Goal: Information Seeking & Learning: Find specific fact

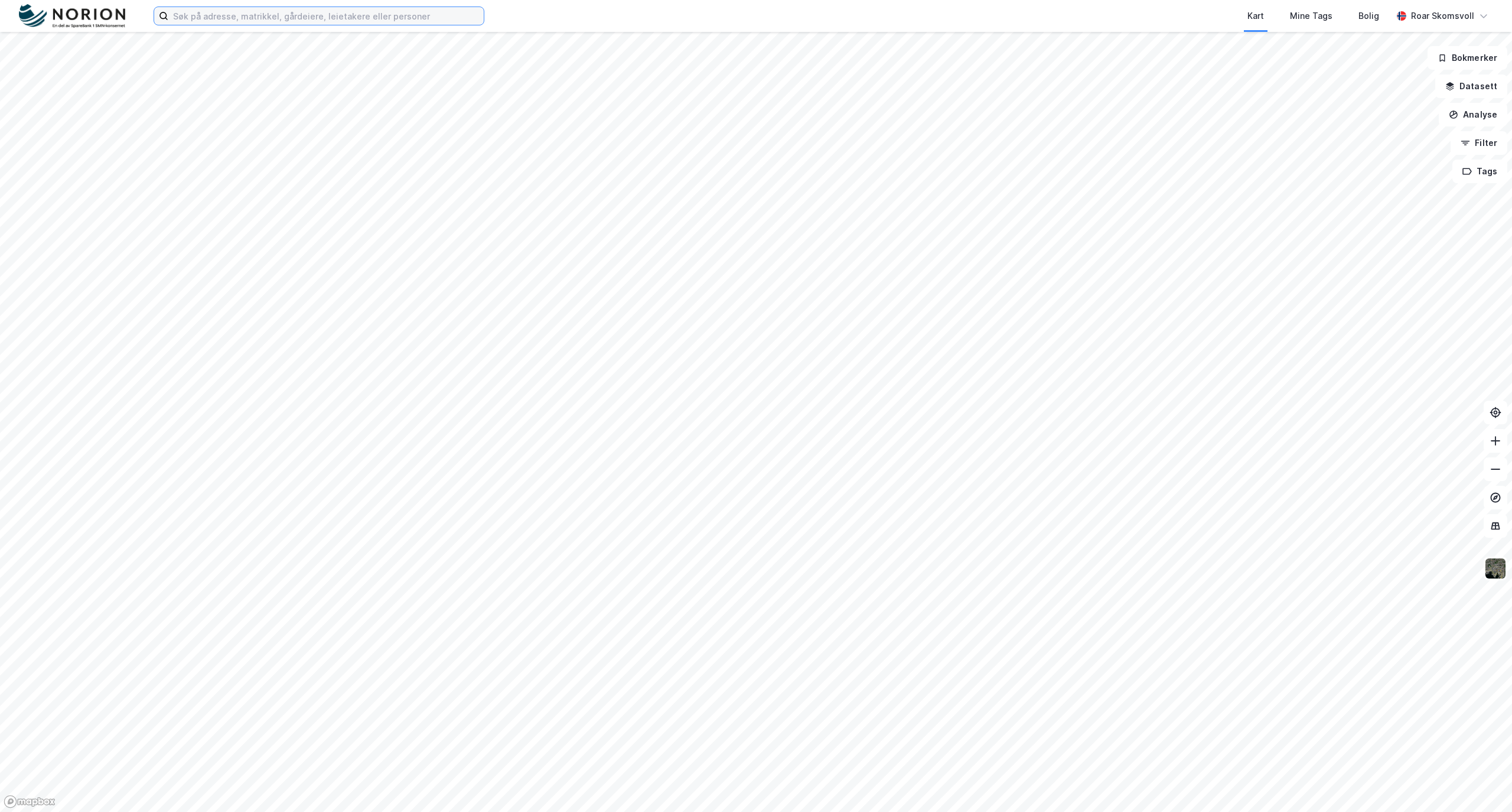
click at [304, 20] on input at bounding box center [326, 16] width 315 height 18
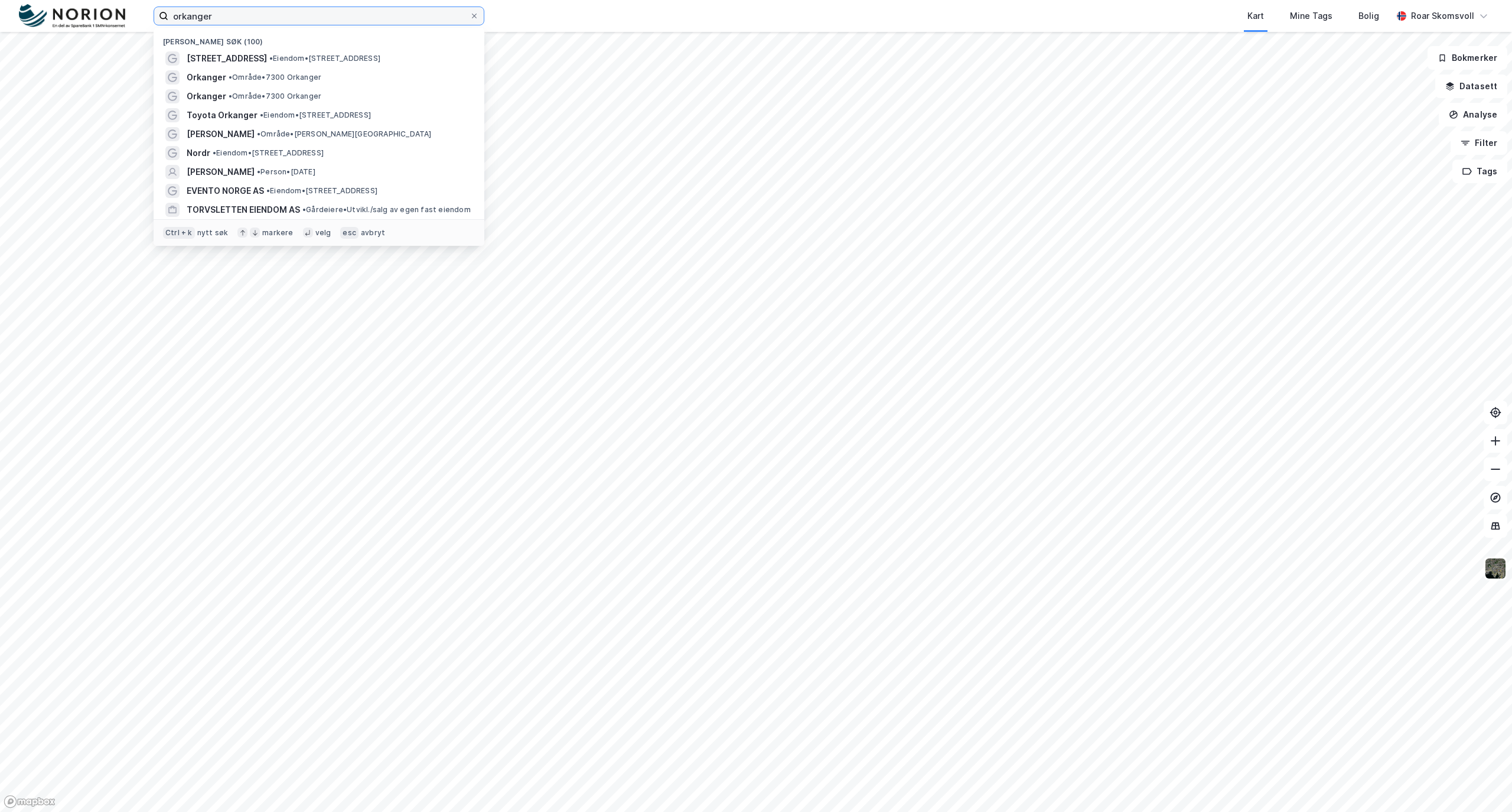
type input "orkanger"
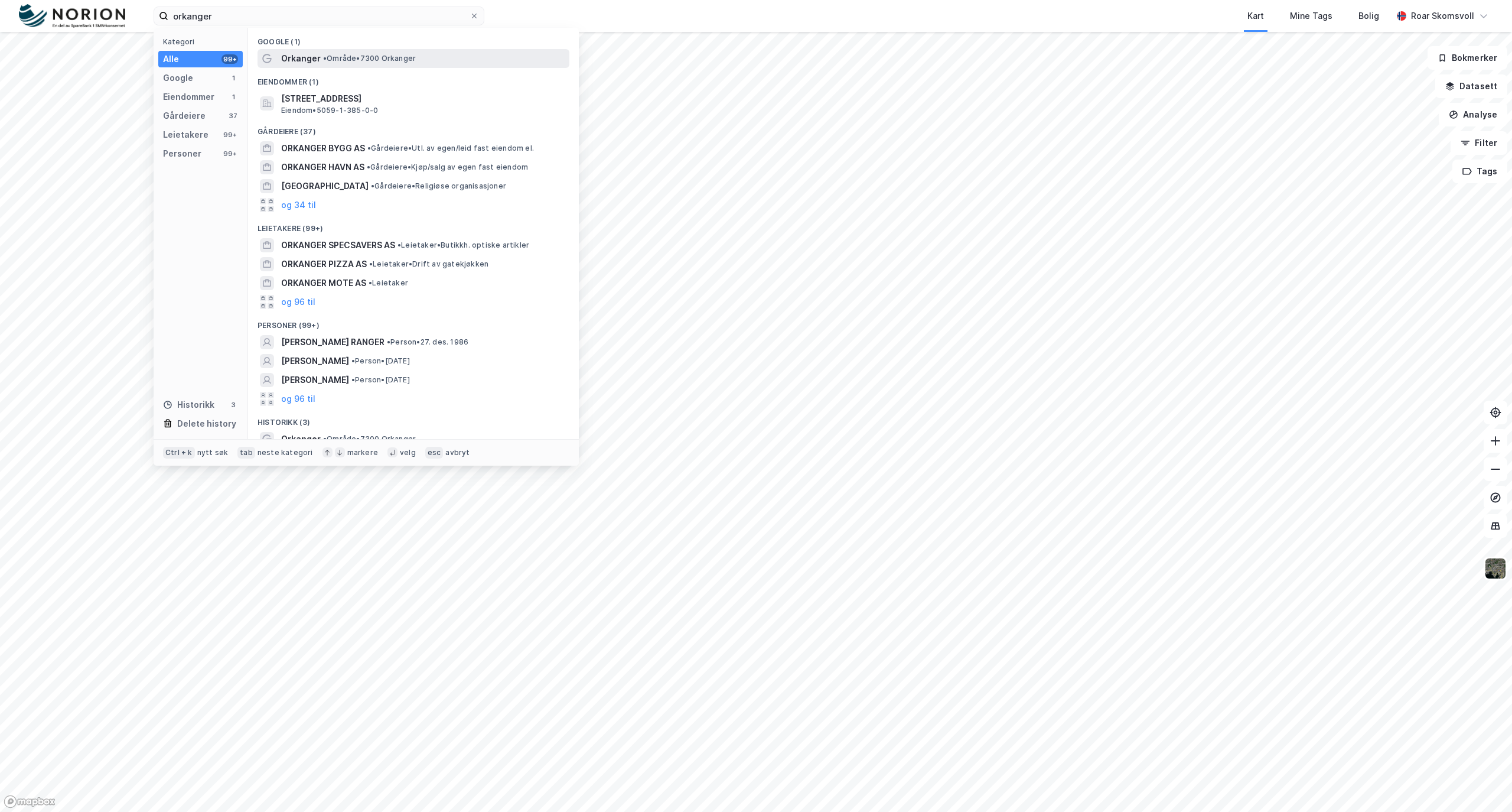
click at [337, 61] on span "• Område • 7300 Orkanger" at bounding box center [369, 58] width 93 height 10
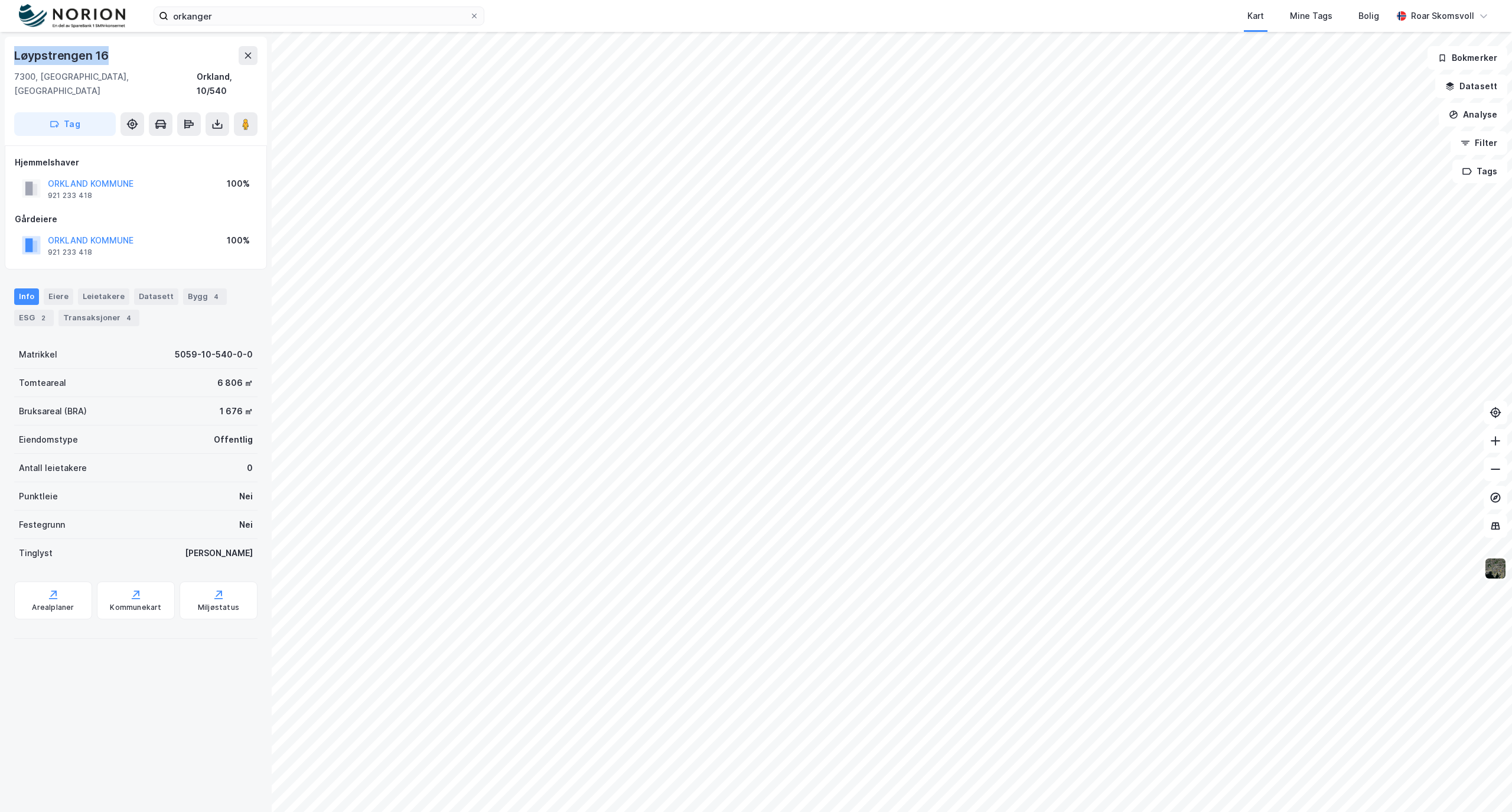
drag, startPoint x: 112, startPoint y: 53, endPoint x: 6, endPoint y: 54, distance: 106.0
click at [6, 54] on div "[STREET_ADDRESS]" at bounding box center [136, 91] width 263 height 109
copy div "Løypstrengen 16"
click at [175, 48] on div "Løypstrengen 16" at bounding box center [136, 56] width 243 height 19
